Goal: Task Accomplishment & Management: Use online tool/utility

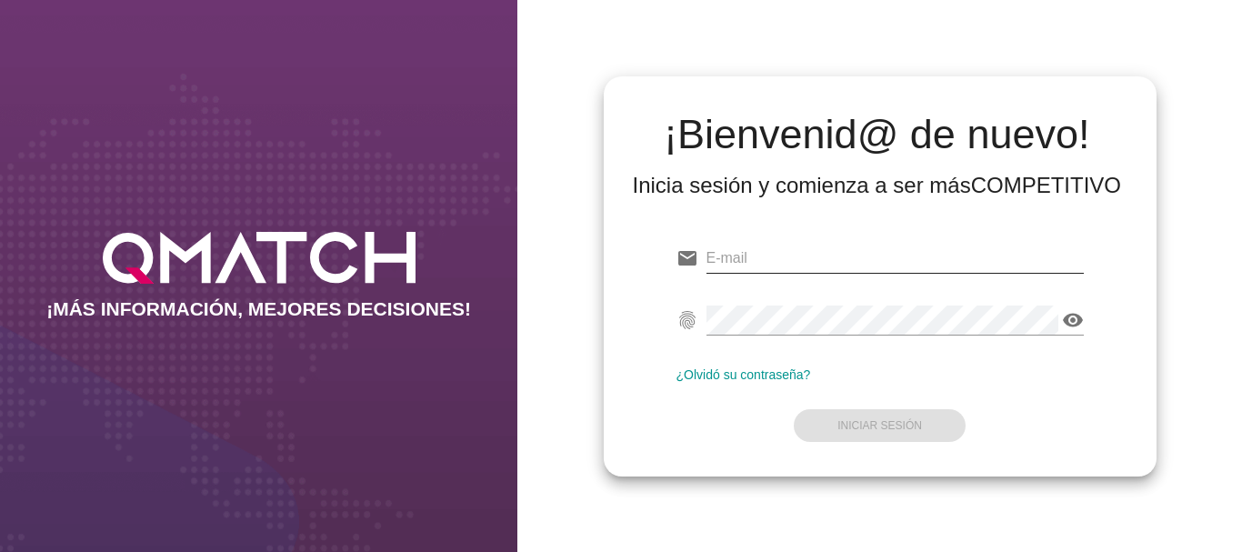
click at [739, 252] on input "email" at bounding box center [895, 258] width 377 height 29
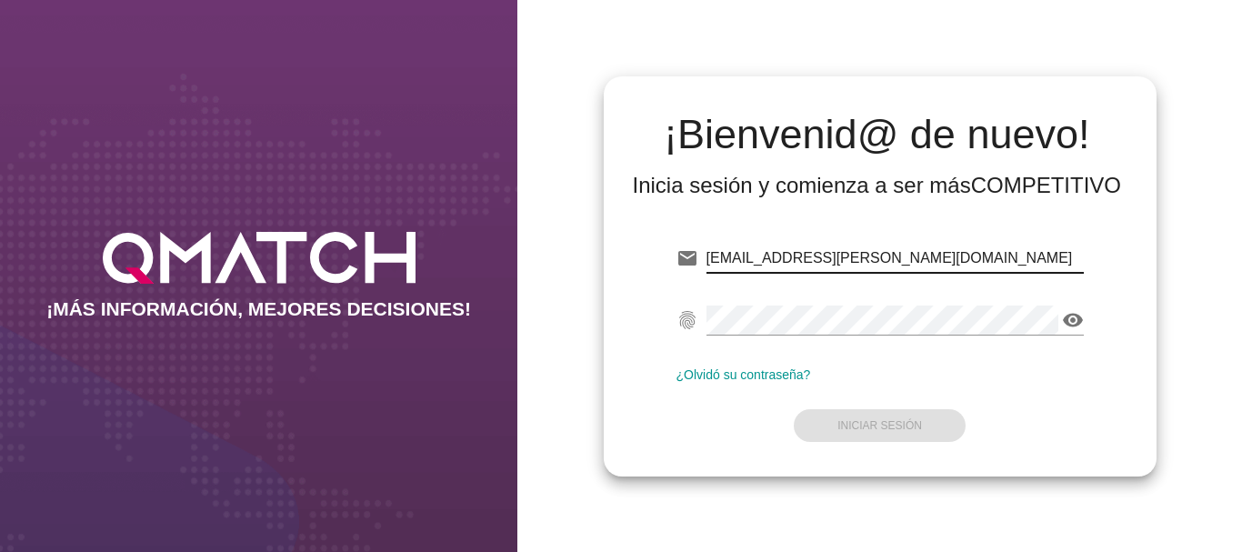
type input "[EMAIL_ADDRESS][PERSON_NAME][DOMAIN_NAME]"
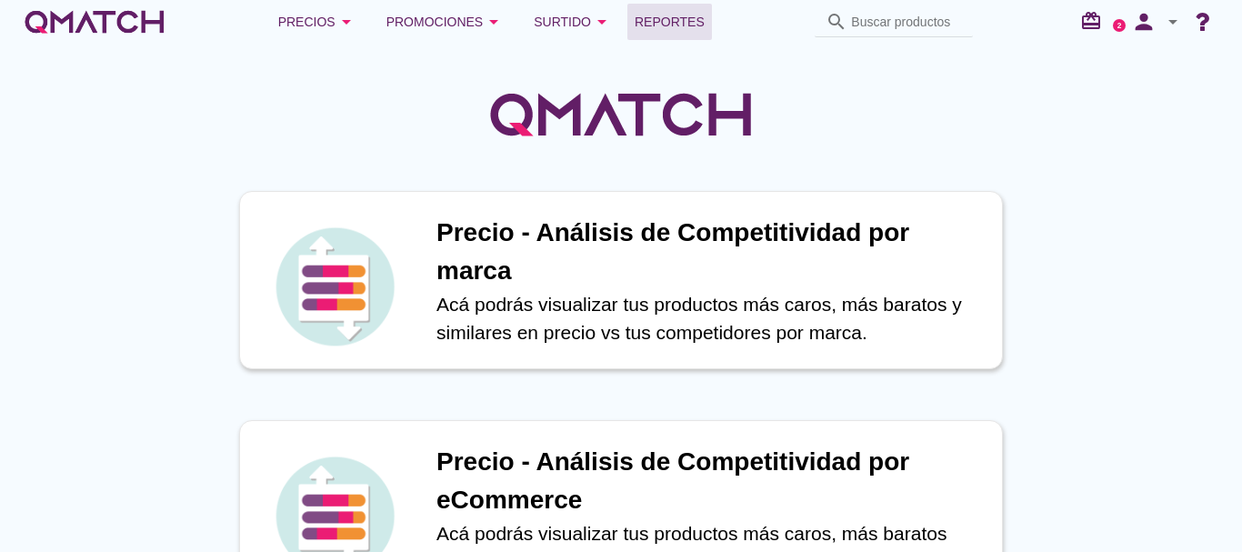
click at [675, 24] on span "Reportes" at bounding box center [670, 22] width 70 height 22
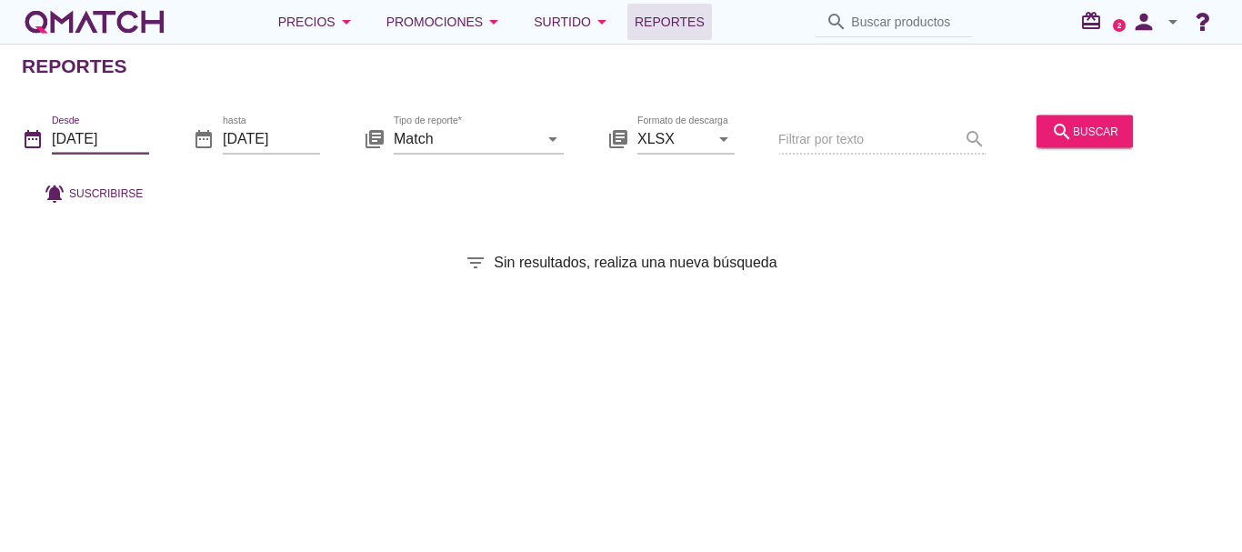
click at [114, 127] on input "[DATE]" at bounding box center [100, 138] width 97 height 29
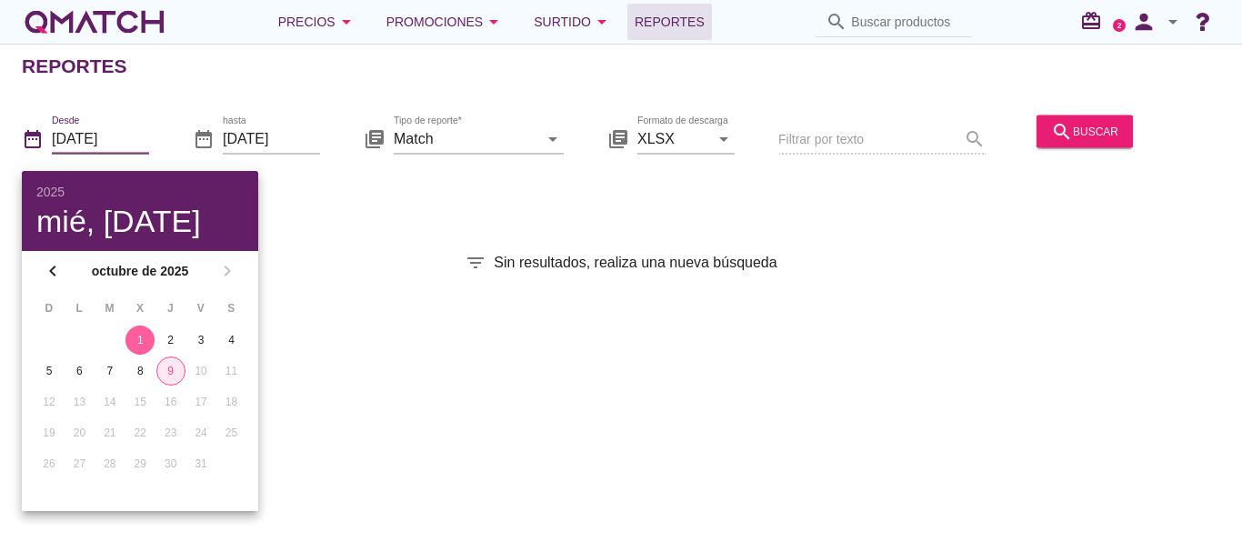
click at [169, 374] on div "9" at bounding box center [170, 371] width 27 height 16
type input "[DATE]"
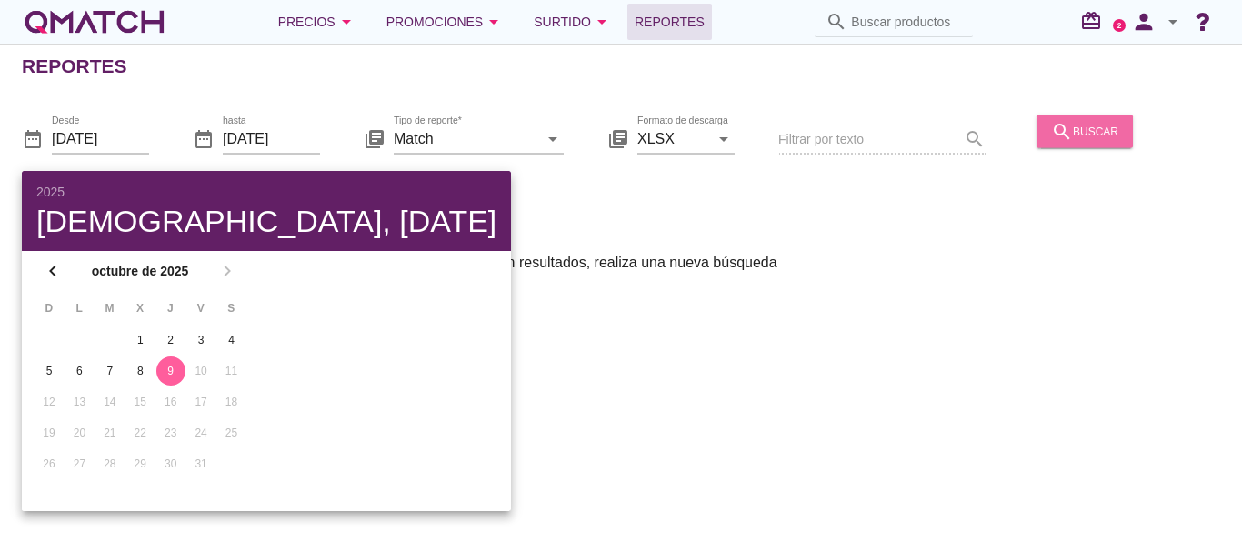
click at [1070, 125] on div "search buscar" at bounding box center [1084, 131] width 67 height 22
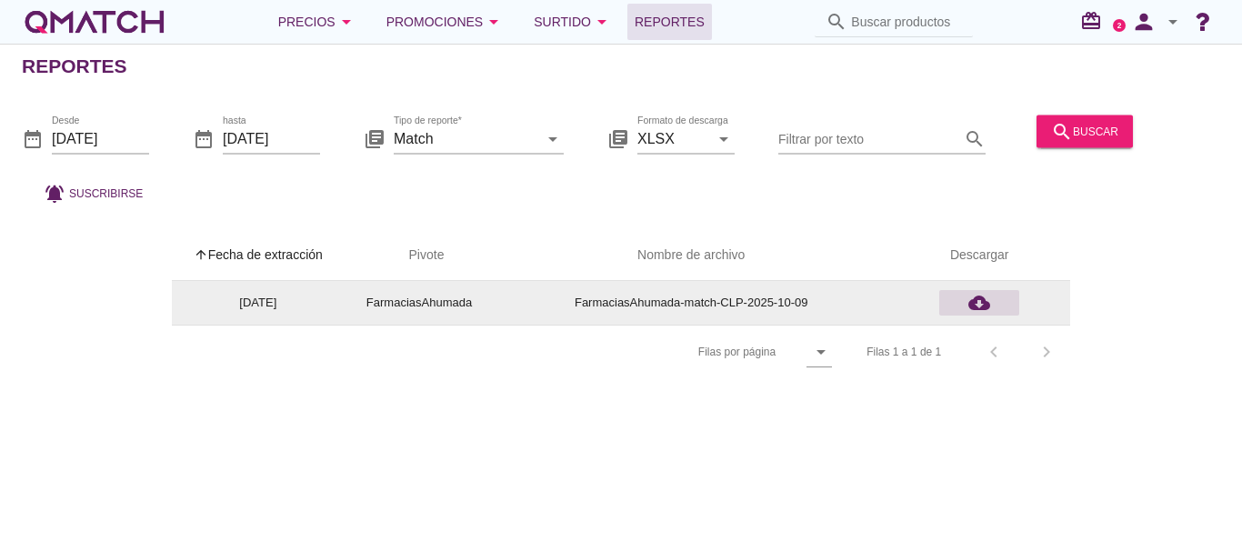
click at [977, 305] on icon "cloud_download" at bounding box center [979, 303] width 22 height 22
